Goal: Find specific page/section: Find specific page/section

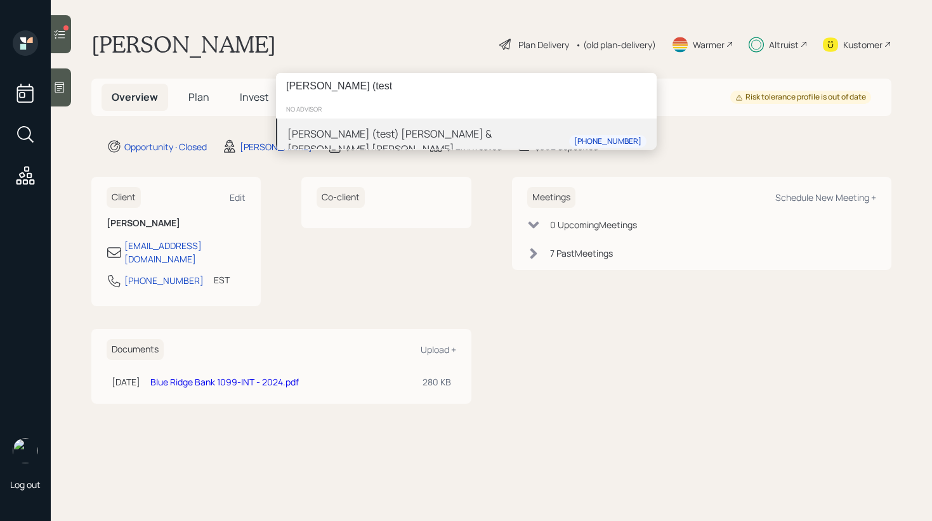
type input "gordon (test"
